Goal: Transaction & Acquisition: Purchase product/service

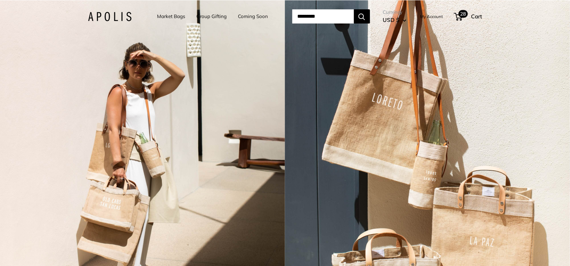
click at [458, 16] on span at bounding box center [457, 17] width 2 height 2
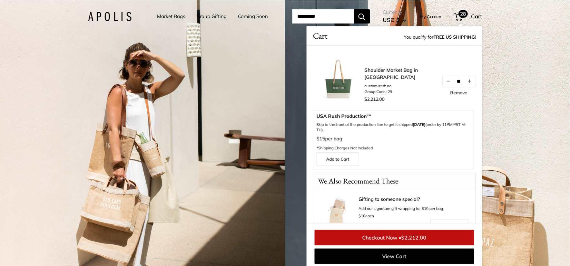
click at [342, 88] on img at bounding box center [339, 78] width 52 height 52
click at [376, 71] on link "Shoulder Market Bag in [GEOGRAPHIC_DATA]" at bounding box center [400, 74] width 71 height 15
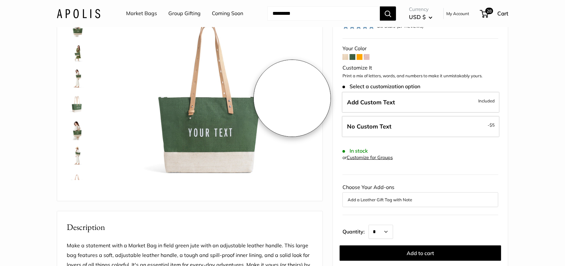
scroll to position [36, 0]
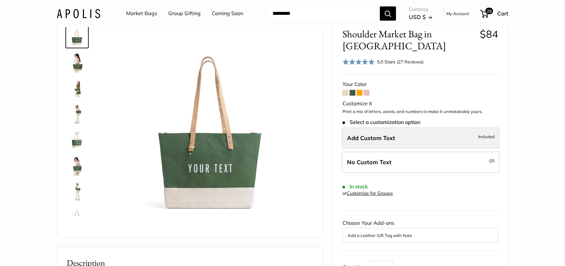
click at [379, 142] on label "Add Custom Text Included" at bounding box center [421, 138] width 158 height 21
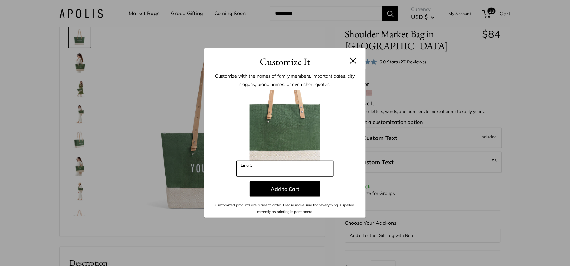
click at [282, 165] on input "Line 1" at bounding box center [285, 168] width 97 height 15
type input "**********"
click at [354, 63] on button at bounding box center [353, 60] width 6 height 6
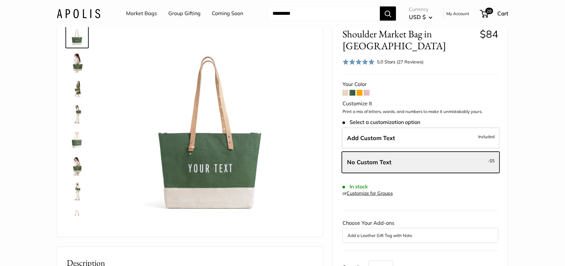
scroll to position [72, 0]
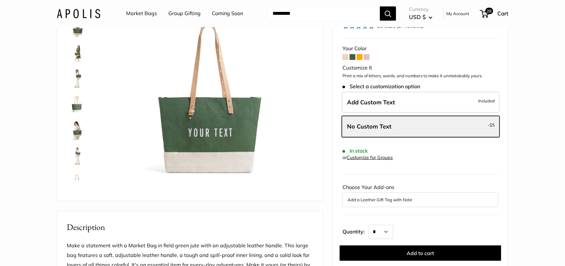
click at [347, 55] on span at bounding box center [345, 57] width 6 height 6
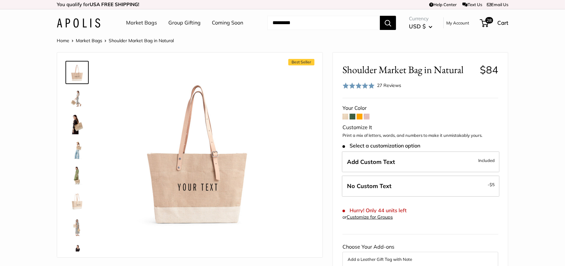
click at [368, 116] on span at bounding box center [367, 117] width 6 height 6
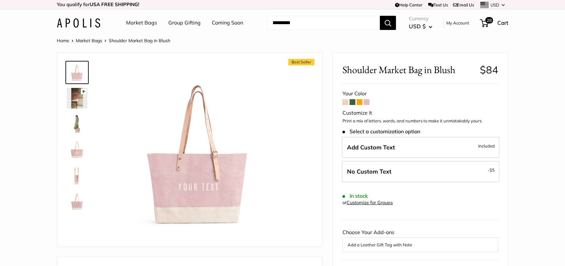
click at [349, 101] on span at bounding box center [352, 102] width 6 height 6
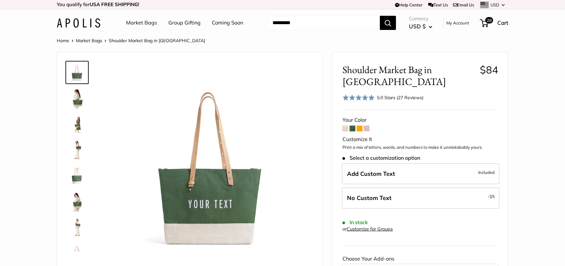
click at [359, 130] on span at bounding box center [360, 129] width 6 height 6
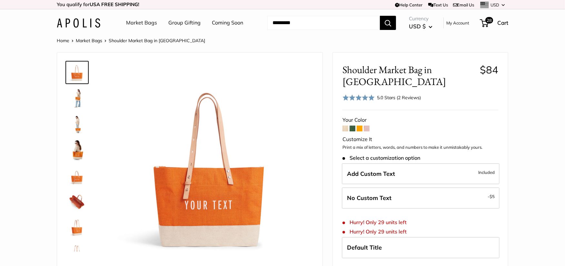
click at [143, 23] on link "Market Bags" at bounding box center [141, 23] width 31 height 10
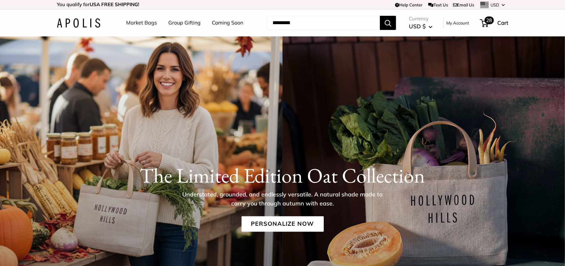
click at [480, 24] on span "28" at bounding box center [484, 23] width 9 height 8
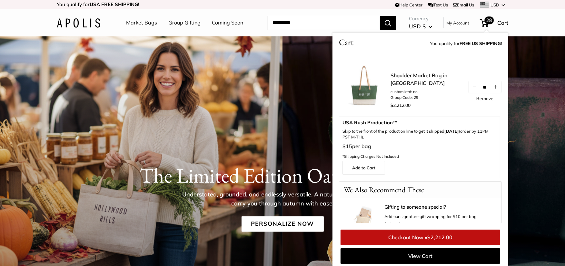
click at [366, 86] on img at bounding box center [365, 85] width 52 height 52
click at [419, 79] on link "Shoulder Market Bag in [GEOGRAPHIC_DATA]" at bounding box center [425, 79] width 71 height 15
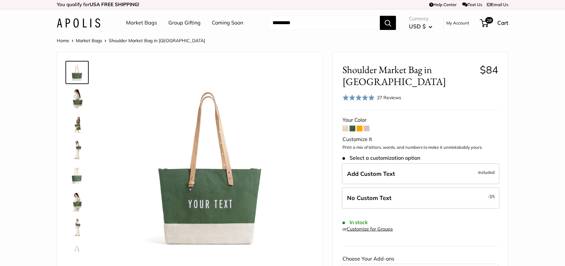
click at [74, 100] on img at bounding box center [77, 98] width 21 height 21
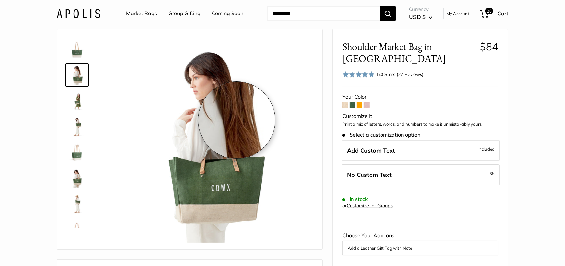
scroll to position [36, 0]
